Goal: Task Accomplishment & Management: Manage account settings

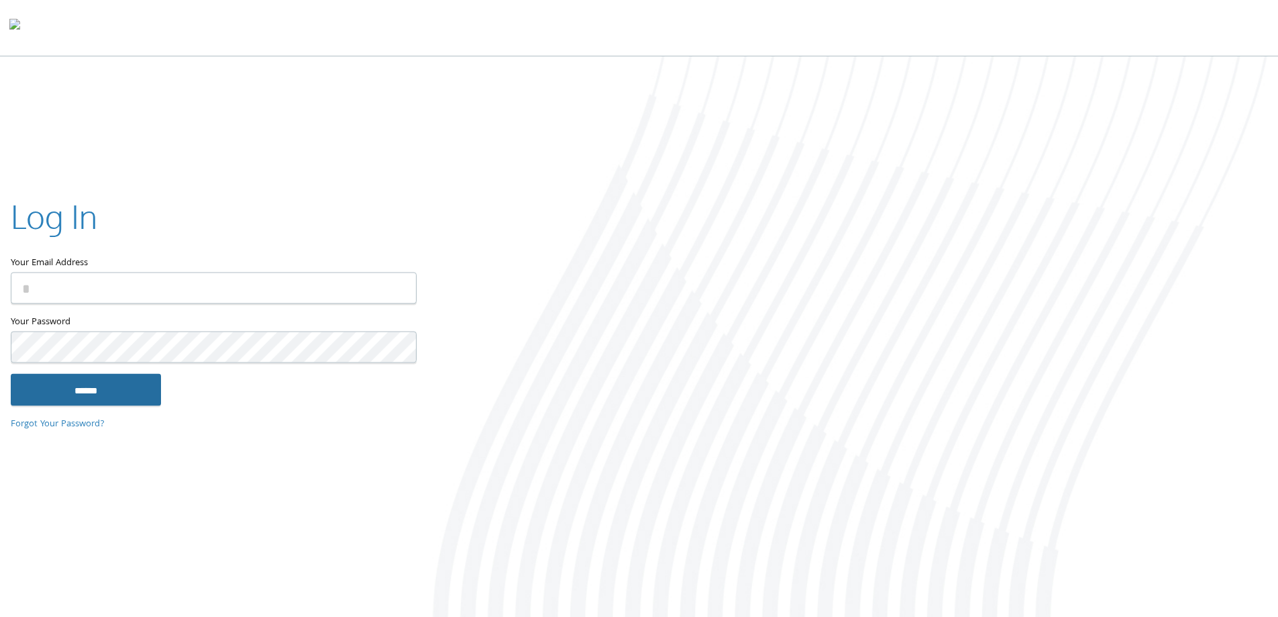
type input "**********"
click at [86, 387] on input "******" at bounding box center [86, 389] width 150 height 32
type input "**********"
click at [94, 394] on input "******" at bounding box center [86, 389] width 150 height 32
